Goal: Find specific page/section: Find specific page/section

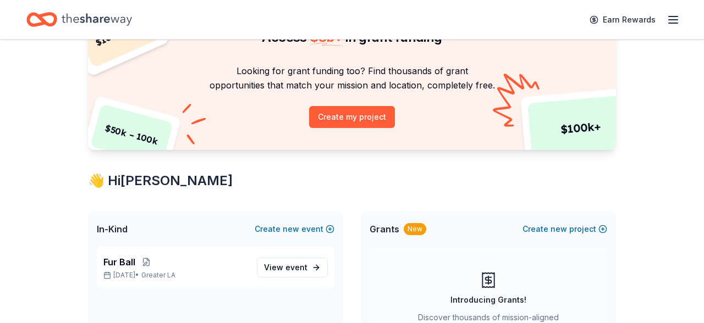
scroll to position [117, 0]
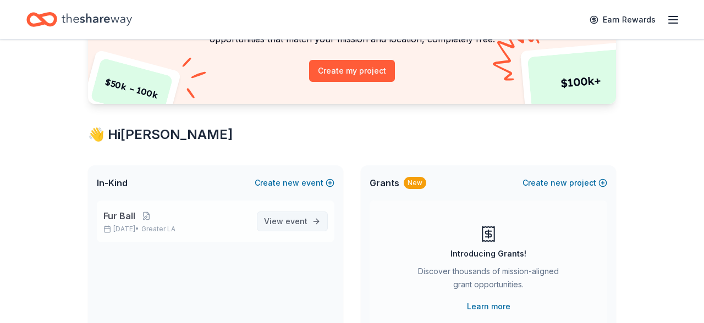
click at [292, 219] on span "event" at bounding box center [296, 221] width 22 height 9
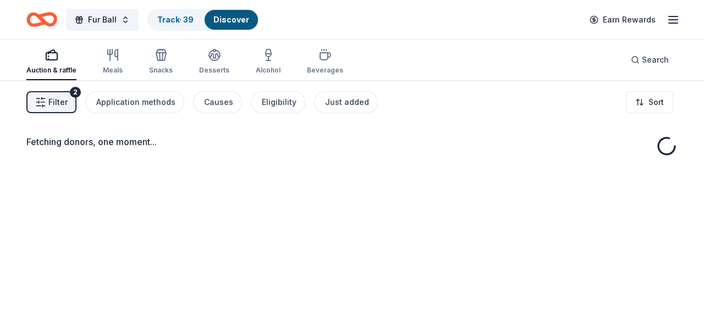
click at [228, 23] on link "Discover" at bounding box center [231, 19] width 36 height 9
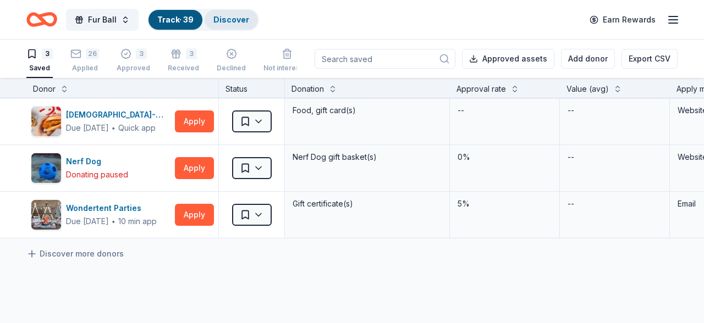
drag, startPoint x: 197, startPoint y: 18, endPoint x: 235, endPoint y: 18, distance: 37.4
click at [235, 18] on button "Track · 39 Discover" at bounding box center [203, 20] width 112 height 22
click at [235, 18] on link "Discover" at bounding box center [231, 19] width 36 height 9
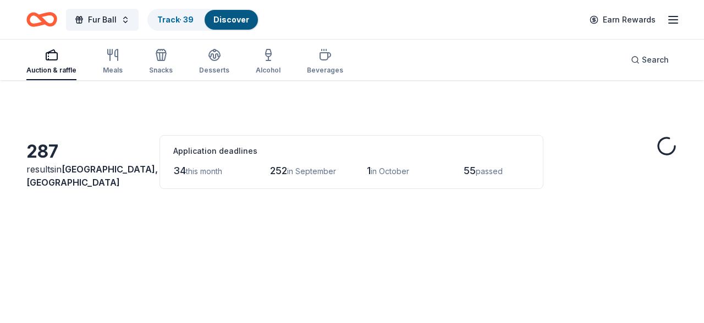
click at [222, 17] on link "Discover" at bounding box center [231, 19] width 36 height 9
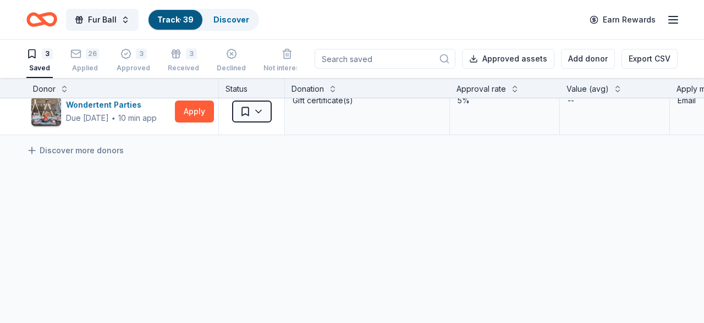
scroll to position [122, 0]
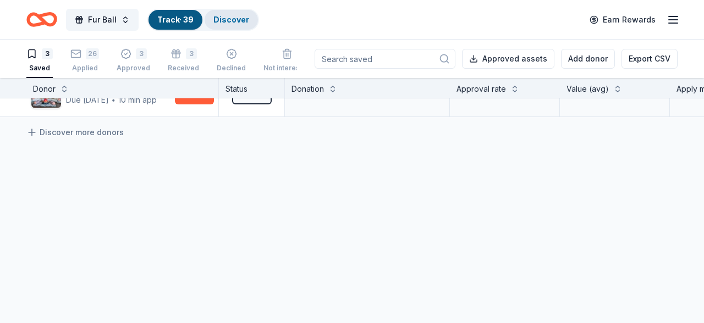
click at [238, 21] on link "Discover" at bounding box center [231, 19] width 36 height 9
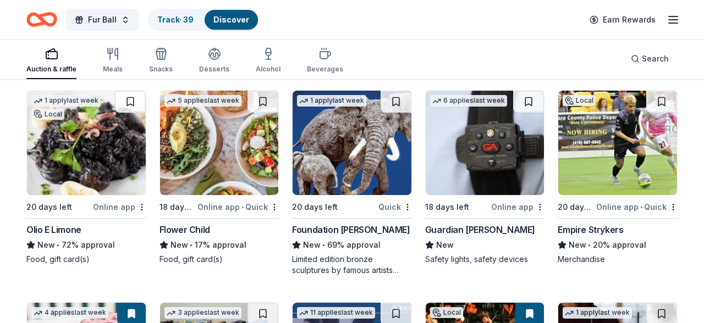
scroll to position [2649, 0]
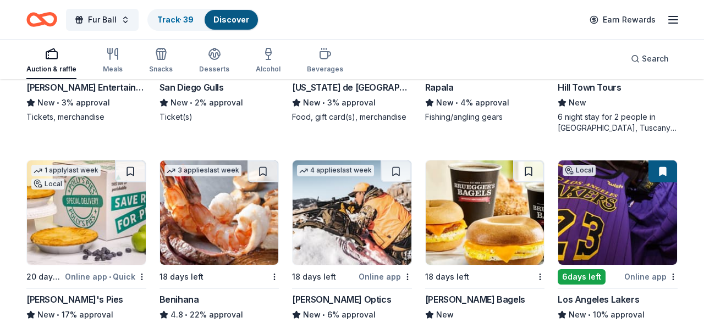
scroll to position [4305, 0]
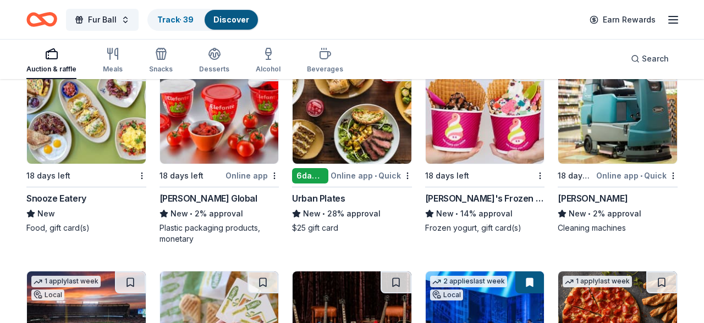
scroll to position [5260, 0]
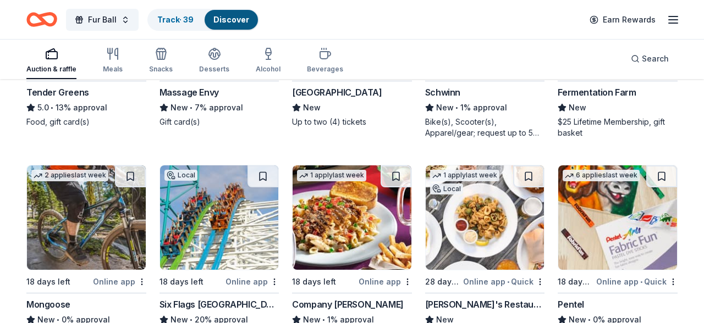
scroll to position [8390, 0]
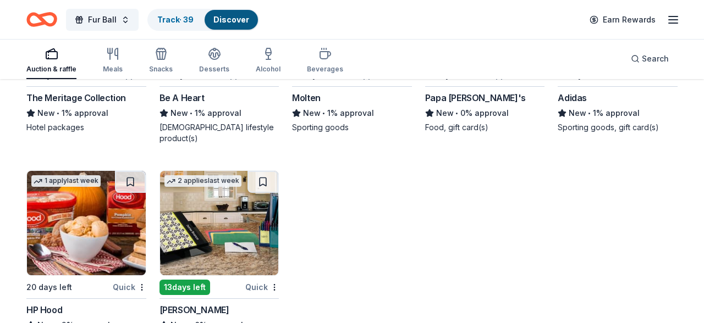
scroll to position [12112, 0]
